Goal: Navigation & Orientation: Find specific page/section

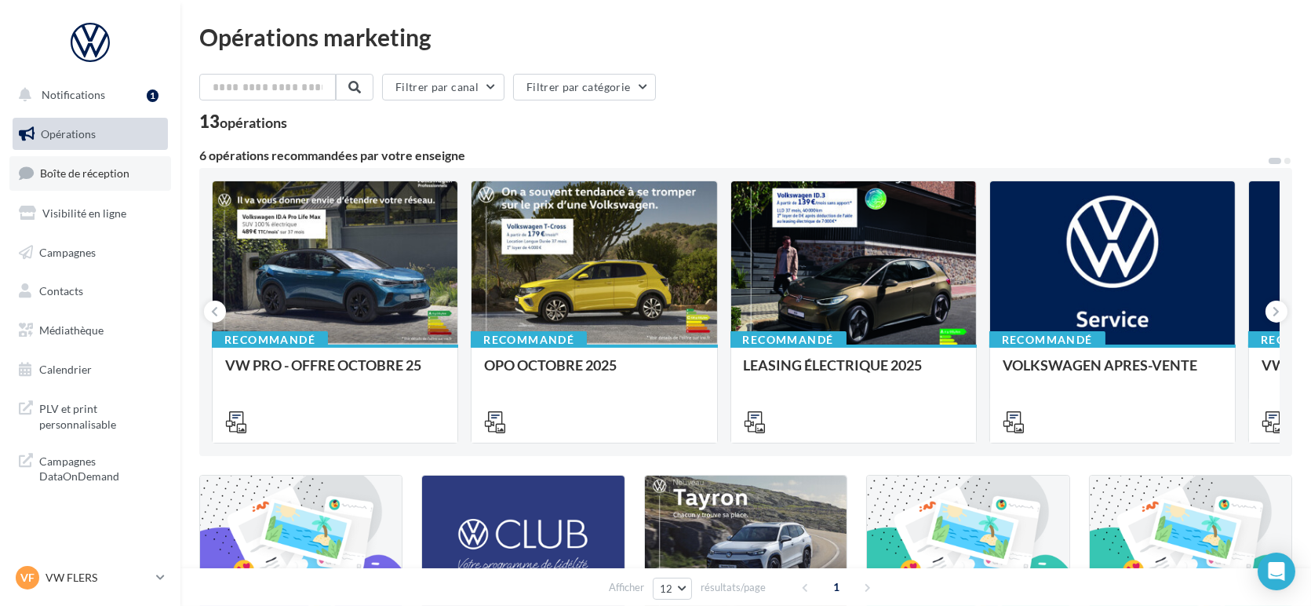
click at [118, 176] on span "Boîte de réception" at bounding box center [84, 172] width 89 height 13
